Goal: Obtain resource: Obtain resource

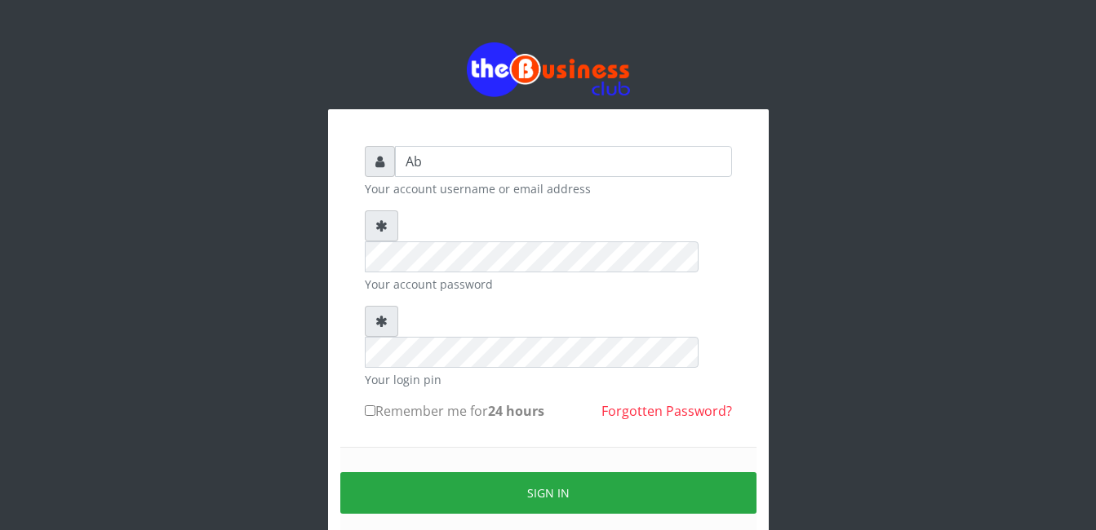
type input "abasscotex12@gmail.com"
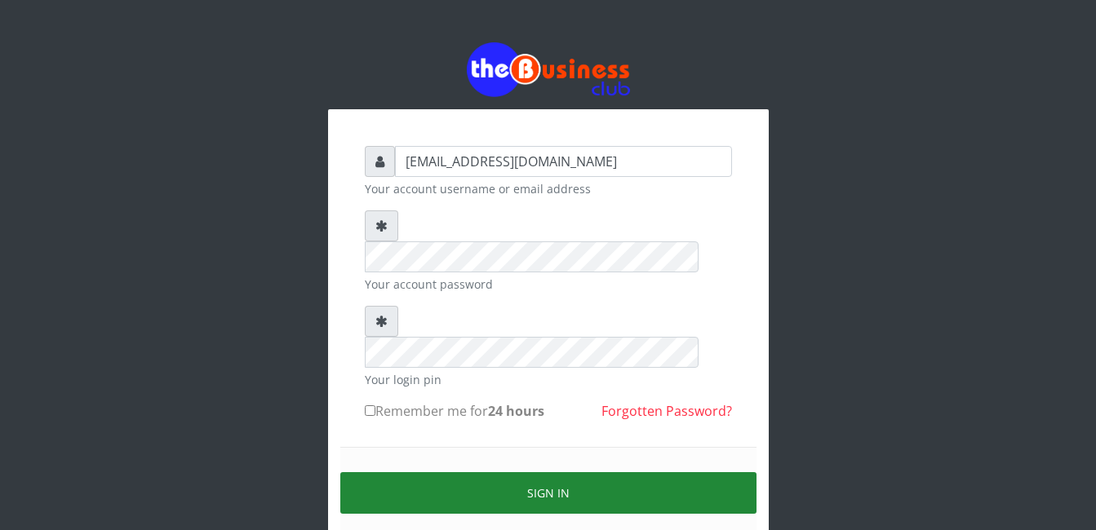
click at [609, 472] on button "Sign in" at bounding box center [548, 493] width 416 height 42
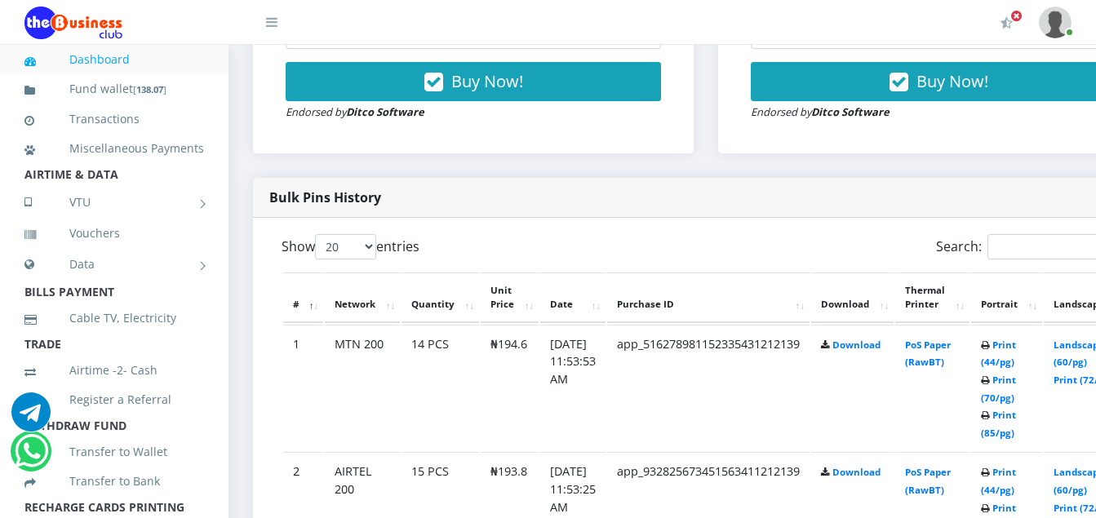
scroll to position [734, 0]
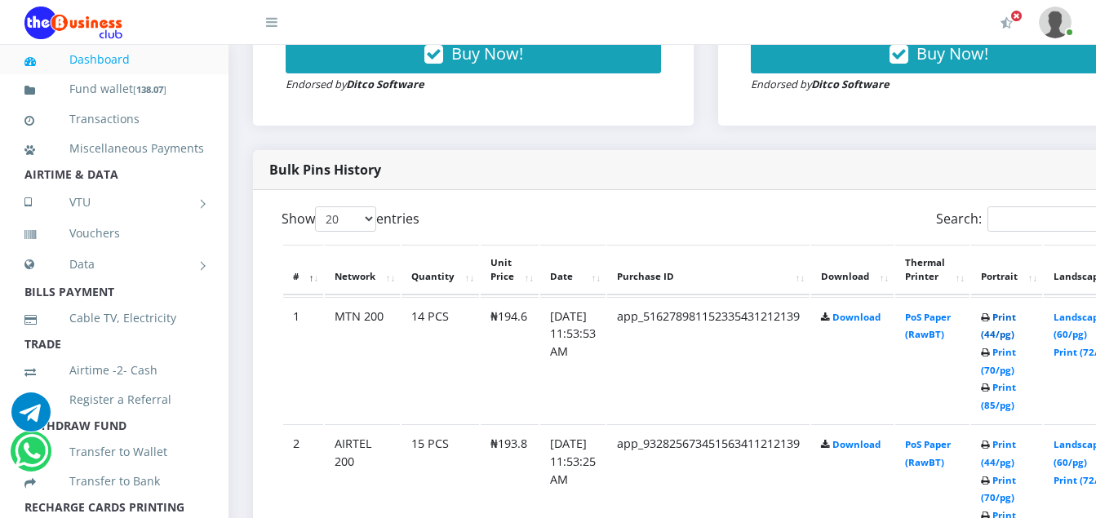
click at [1016, 319] on link "Print (44/pg)" at bounding box center [998, 326] width 35 height 30
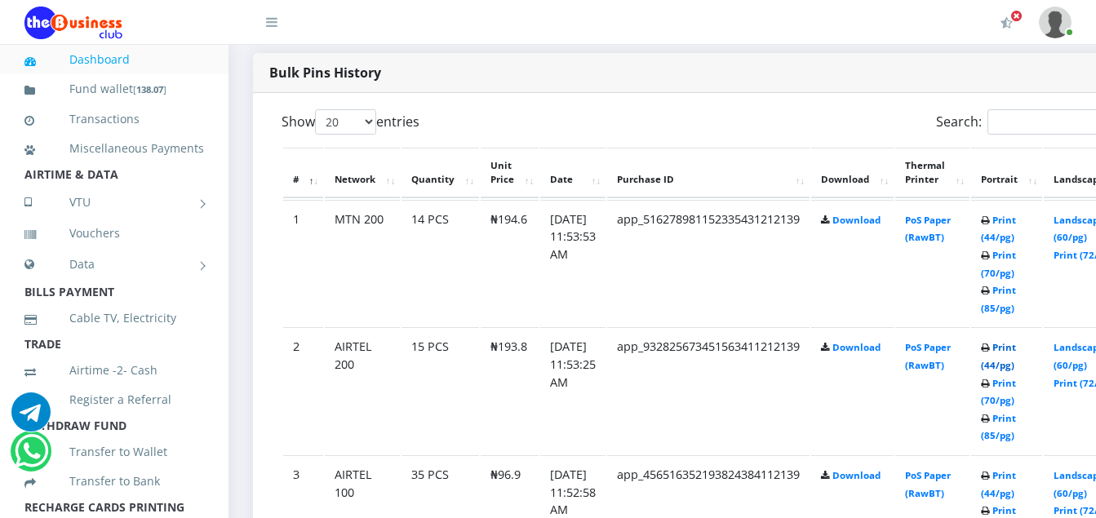
click at [1016, 354] on link "Print (44/pg)" at bounding box center [998, 356] width 35 height 30
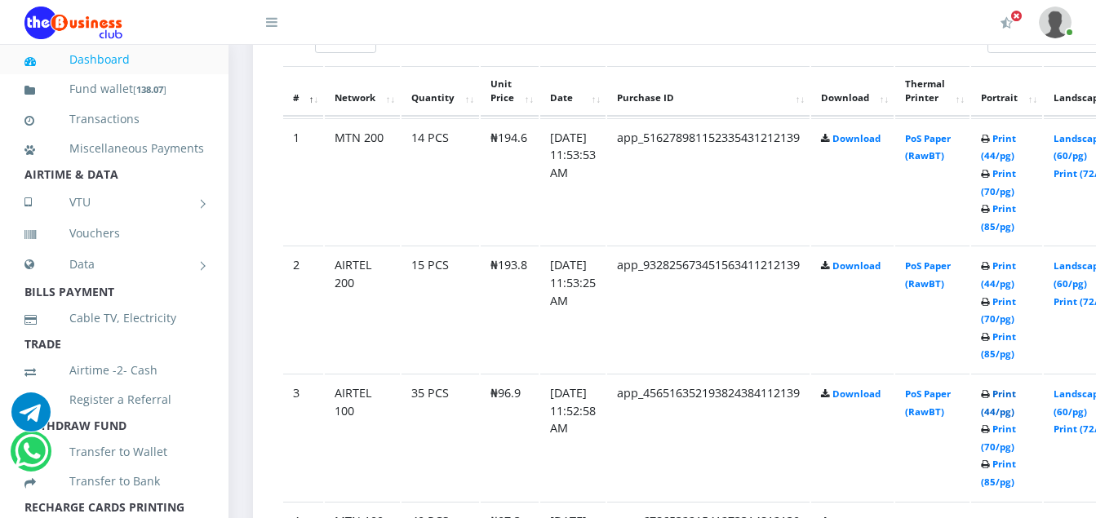
click at [1016, 399] on link "Print (44/pg)" at bounding box center [998, 403] width 35 height 30
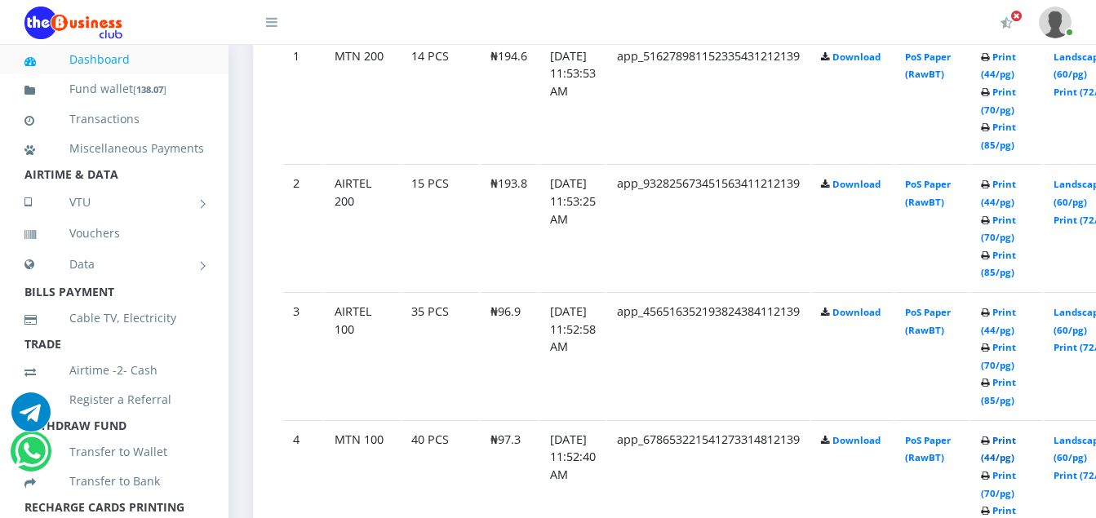
click at [1016, 445] on link "Print (44/pg)" at bounding box center [998, 449] width 35 height 30
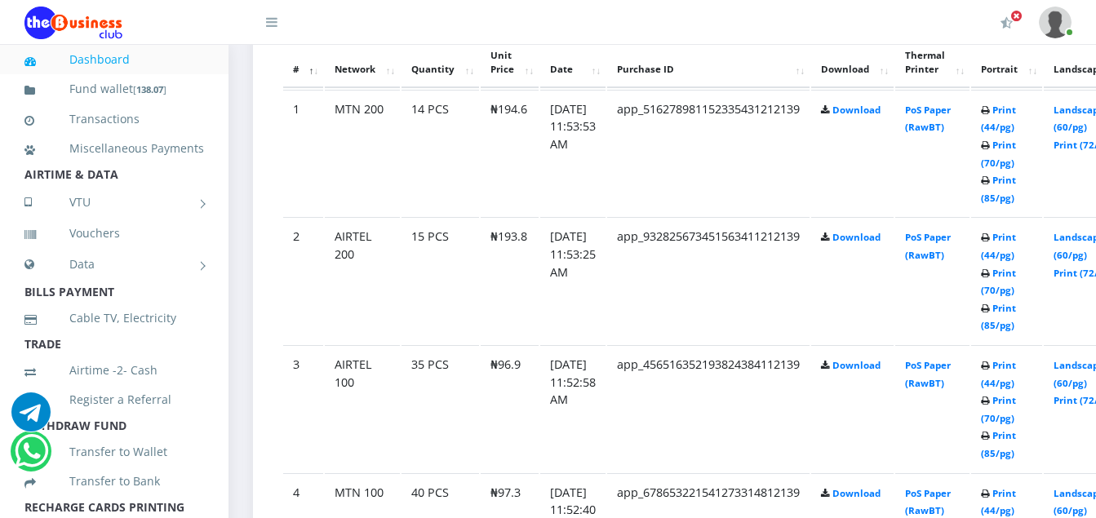
scroll to position [995, 0]
